Goal: Book appointment/travel/reservation

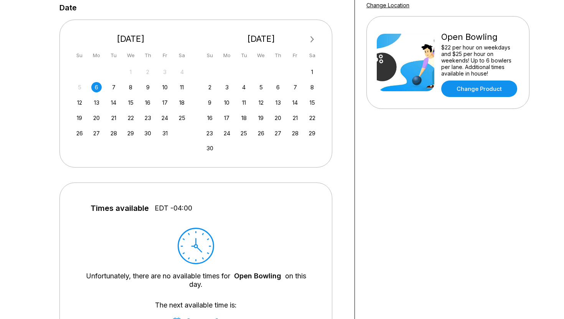
scroll to position [144, 0]
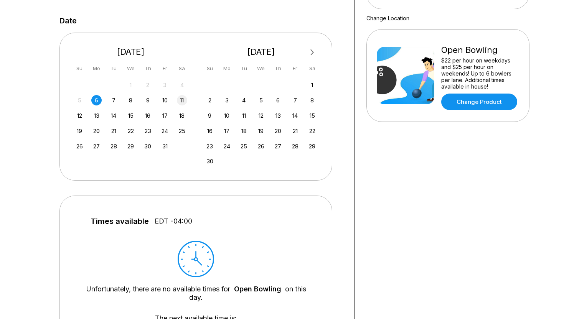
click at [184, 105] on div "11" at bounding box center [182, 100] width 10 height 10
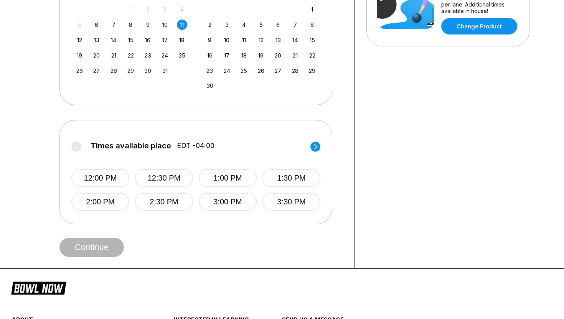
scroll to position [222, 0]
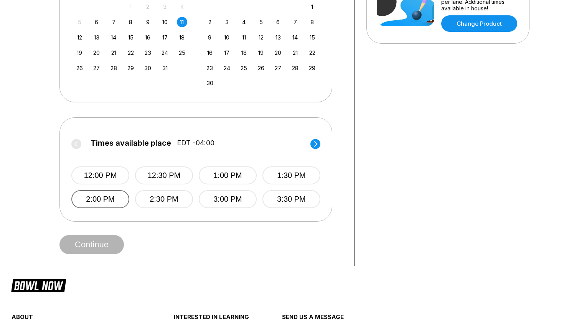
click at [119, 196] on button "2:00 PM" at bounding box center [100, 199] width 58 height 18
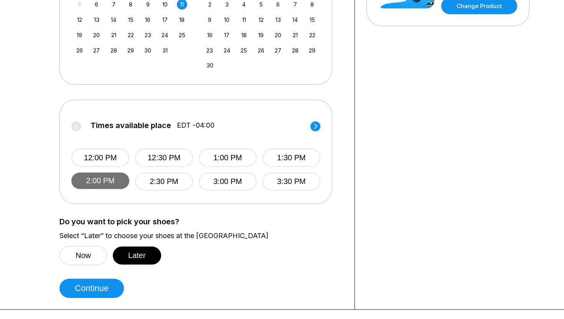
scroll to position [241, 0]
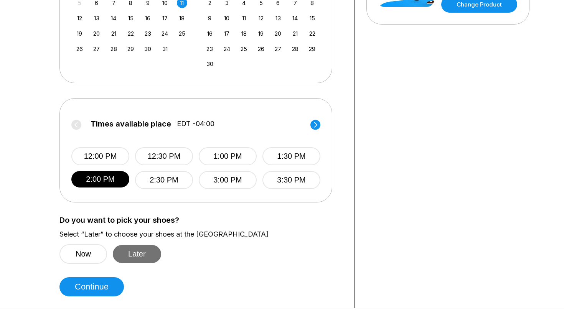
click at [135, 247] on button "Later" at bounding box center [137, 254] width 48 height 18
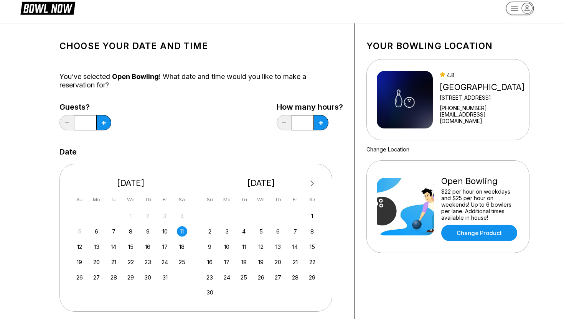
scroll to position [3, 0]
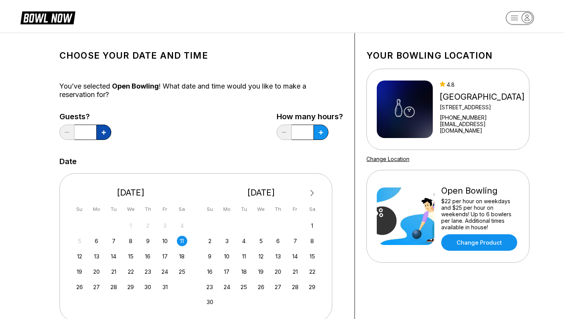
click at [106, 134] on button at bounding box center [103, 132] width 15 height 15
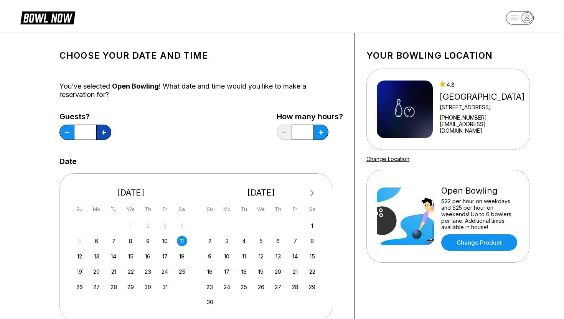
click at [106, 134] on button at bounding box center [103, 132] width 15 height 15
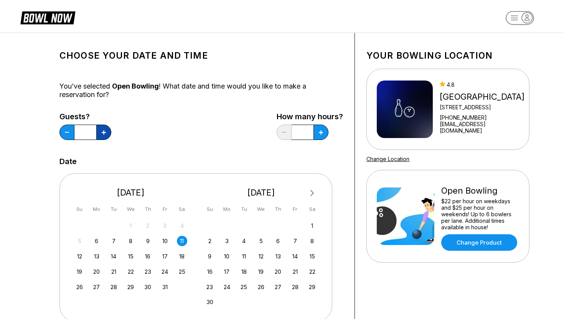
click at [106, 134] on button at bounding box center [103, 132] width 15 height 15
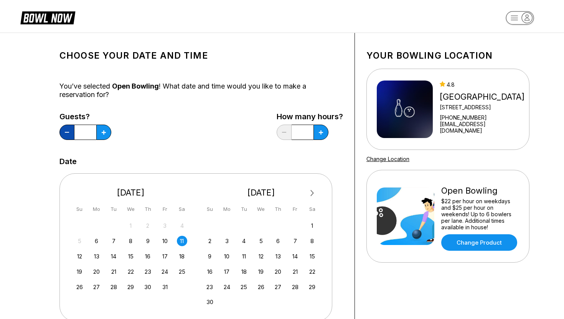
click at [68, 132] on icon at bounding box center [67, 132] width 4 height 1
click at [69, 133] on button at bounding box center [66, 132] width 15 height 15
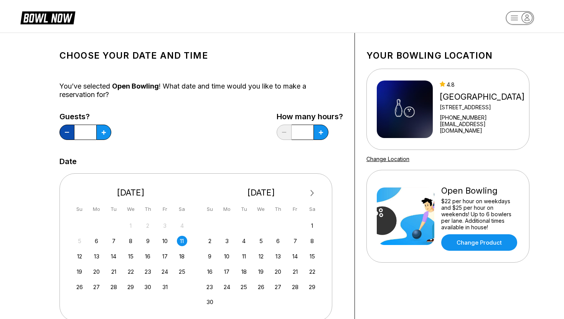
click at [69, 134] on button at bounding box center [66, 132] width 15 height 15
click at [104, 133] on icon at bounding box center [104, 133] width 4 height 4
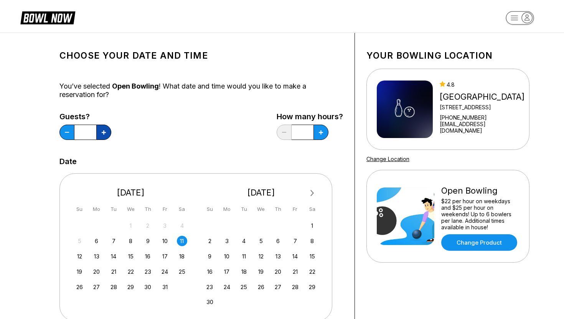
click at [104, 133] on icon at bounding box center [104, 133] width 4 height 4
type input "**"
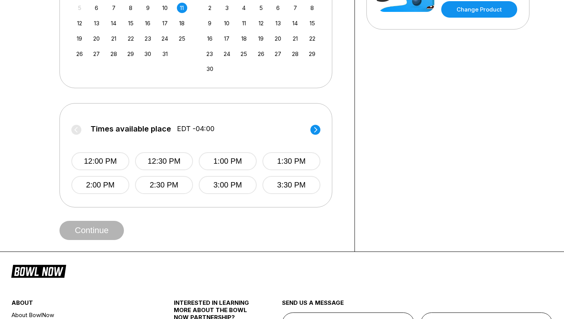
scroll to position [236, 0]
click at [102, 178] on button "2:00 PM" at bounding box center [100, 185] width 58 height 18
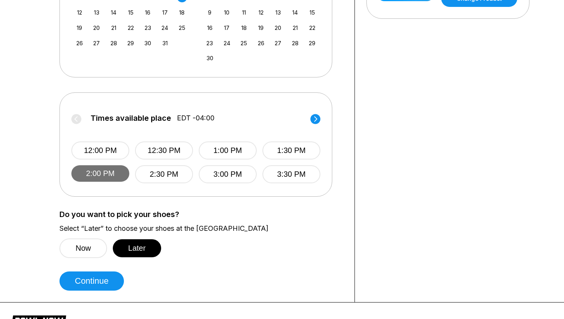
scroll to position [250, 0]
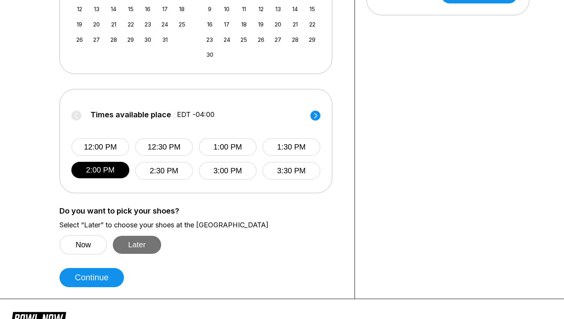
click at [137, 238] on button "Later" at bounding box center [137, 245] width 48 height 18
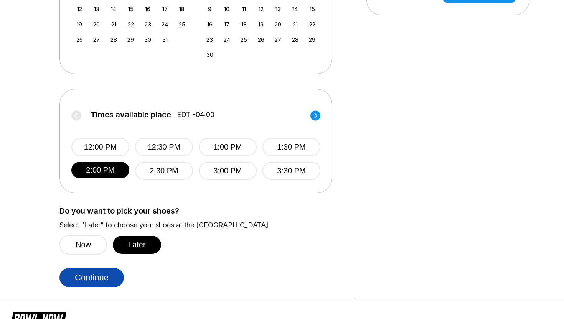
click at [92, 274] on button "Continue" at bounding box center [91, 277] width 64 height 19
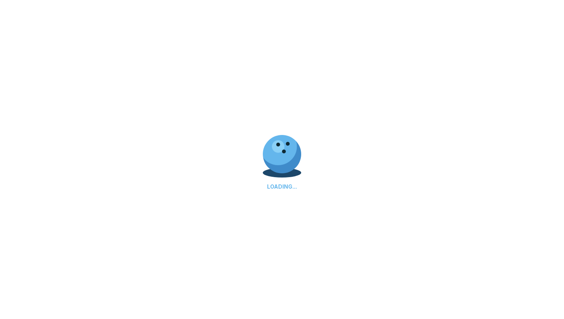
select select "**"
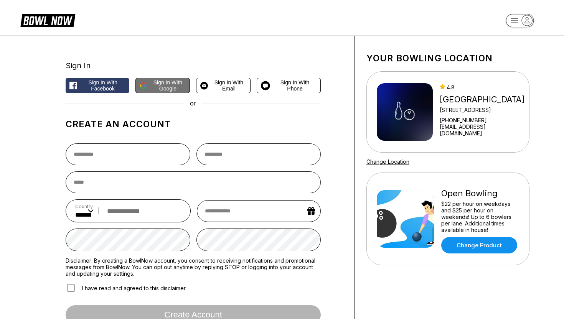
click at [156, 93] on button "Sign in with Google" at bounding box center [163, 85] width 55 height 15
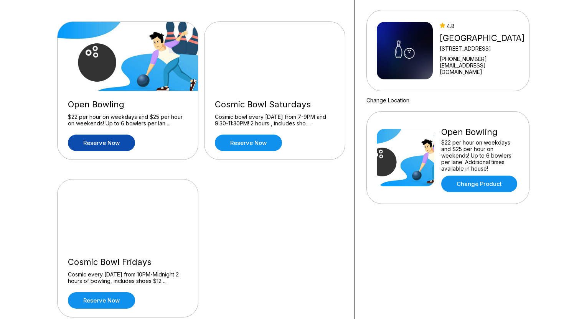
scroll to position [62, 0]
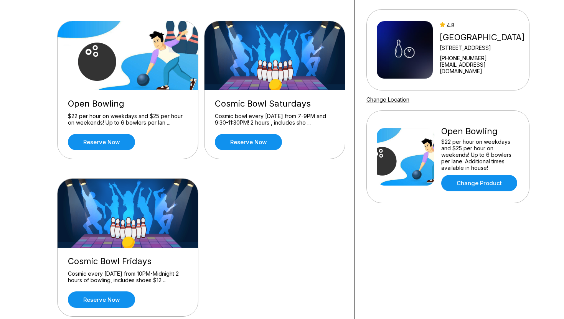
click at [115, 152] on div "Open Bowling $22 per hour on weekdays and $25 per hour on weekends! Up to 6 bow…" at bounding box center [128, 124] width 140 height 69
click at [117, 142] on link "Reserve now" at bounding box center [101, 142] width 67 height 17
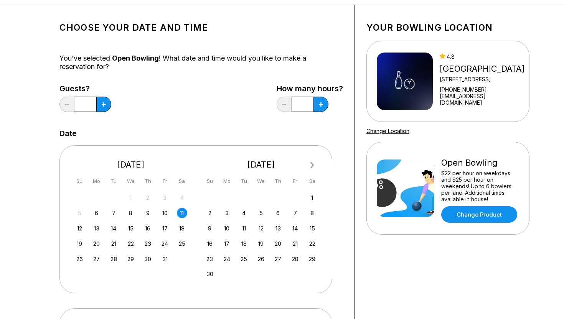
scroll to position [33, 0]
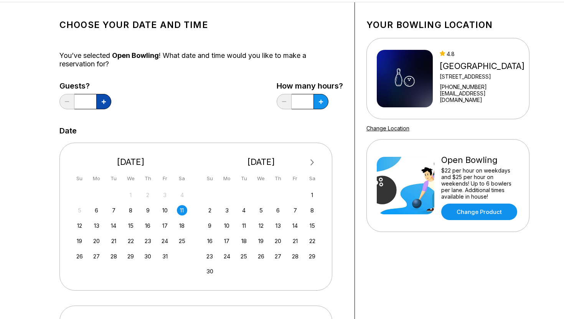
click at [106, 101] on button at bounding box center [103, 101] width 15 height 15
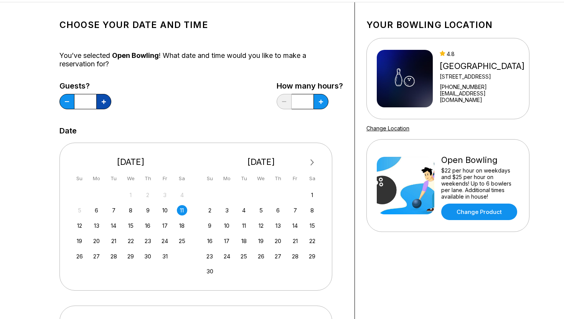
click at [106, 101] on button at bounding box center [103, 101] width 15 height 15
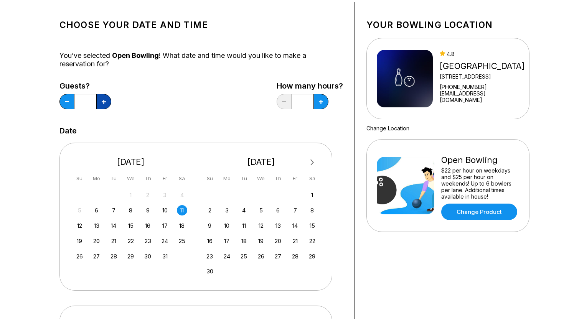
click at [106, 101] on button at bounding box center [103, 101] width 15 height 15
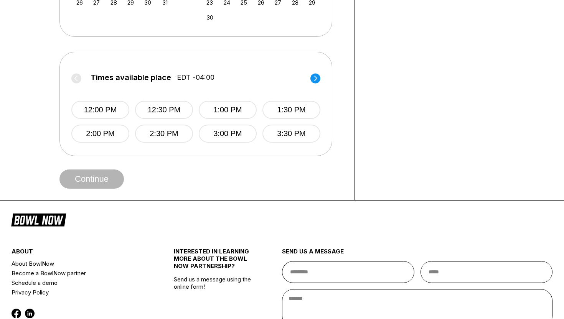
scroll to position [302, 0]
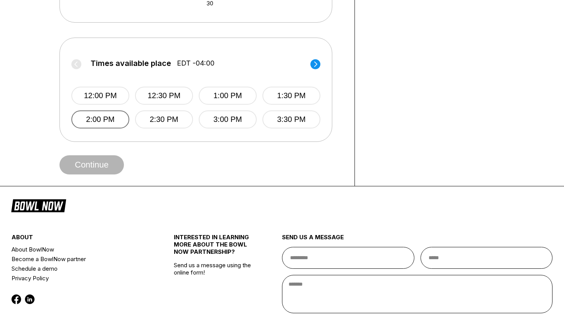
click at [100, 119] on button "2:00 PM" at bounding box center [100, 120] width 58 height 18
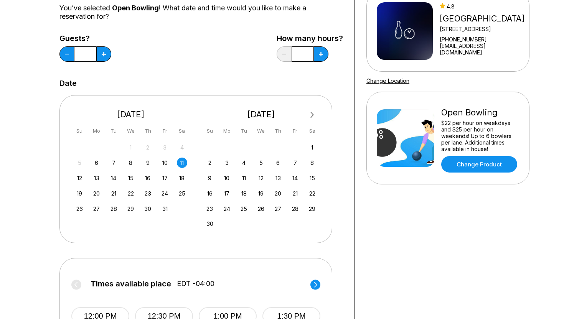
scroll to position [81, 0]
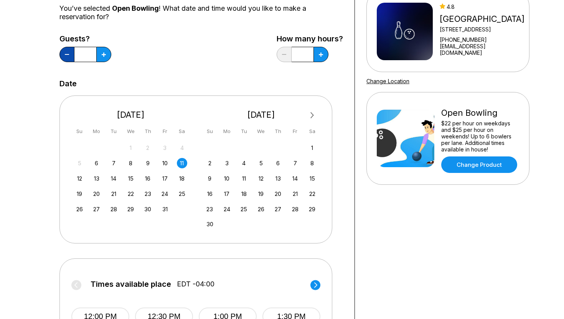
click at [68, 58] on button at bounding box center [66, 54] width 15 height 15
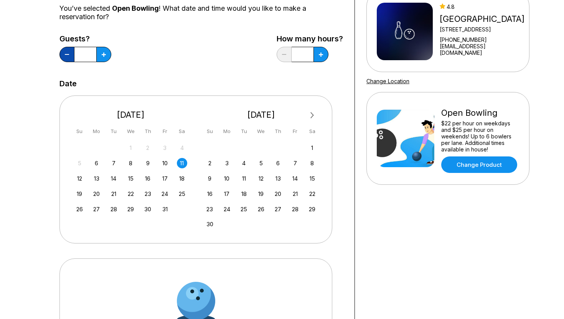
click at [68, 58] on button at bounding box center [66, 54] width 15 height 15
type input "**"
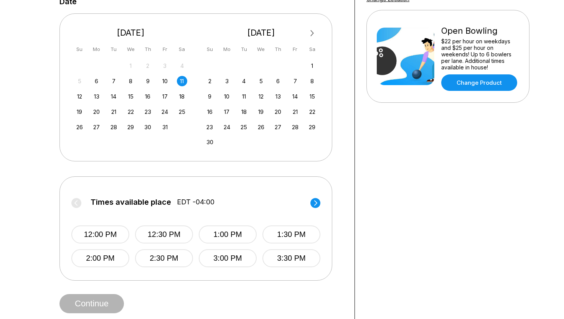
scroll to position [229, 0]
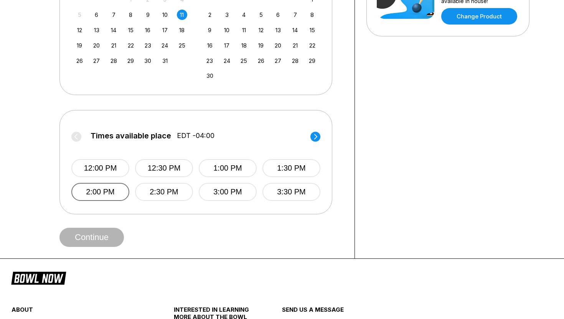
click at [115, 193] on button "2:00 PM" at bounding box center [100, 192] width 58 height 18
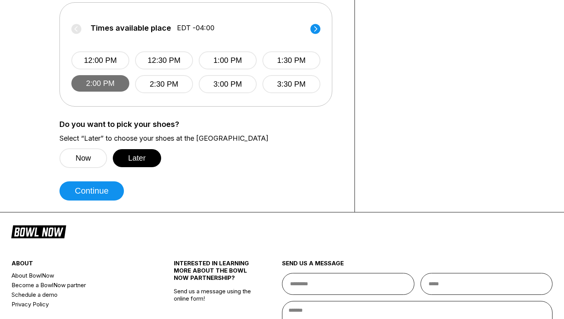
scroll to position [339, 0]
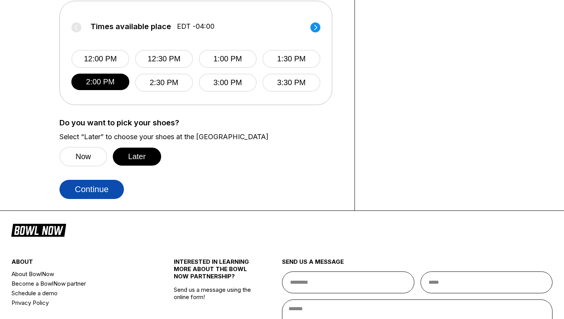
click at [107, 197] on button "Continue" at bounding box center [91, 189] width 64 height 19
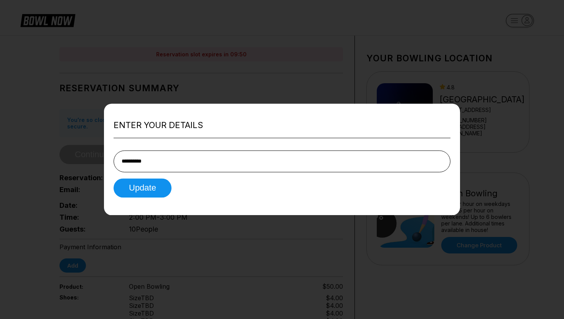
type input "**********"
click at [114, 178] on button "Update" at bounding box center [143, 187] width 58 height 19
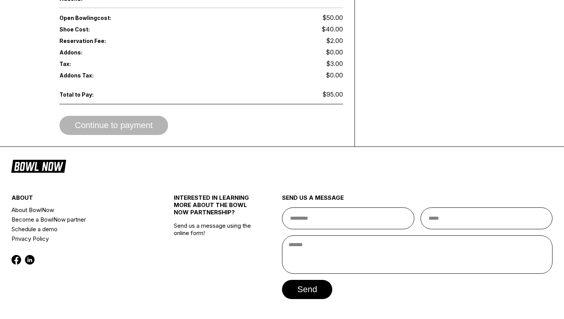
scroll to position [404, 0]
